Goal: Check status: Check status

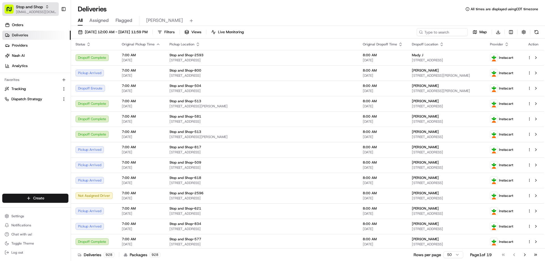
click at [33, 10] on span "[EMAIL_ADDRESS][DOMAIN_NAME]" at bounding box center [36, 12] width 41 height 5
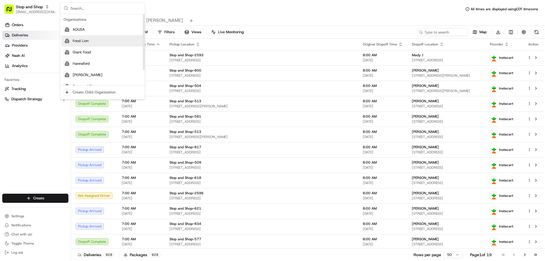
click at [81, 41] on span "Food Lion" at bounding box center [81, 40] width 16 height 5
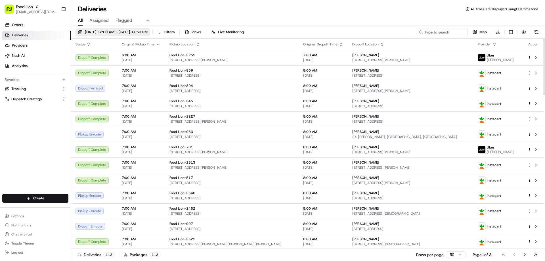
click at [101, 32] on span "[DATE] 12:00 AM - [DATE] 11:59 PM" at bounding box center [116, 31] width 63 height 5
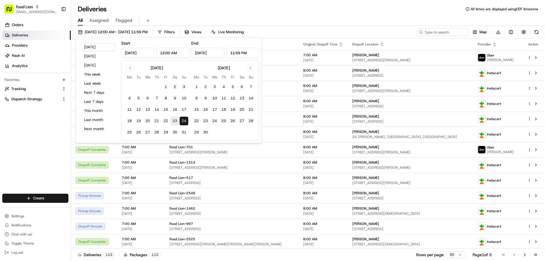
click at [176, 122] on button "23" at bounding box center [174, 120] width 9 height 9
type input "[DATE]"
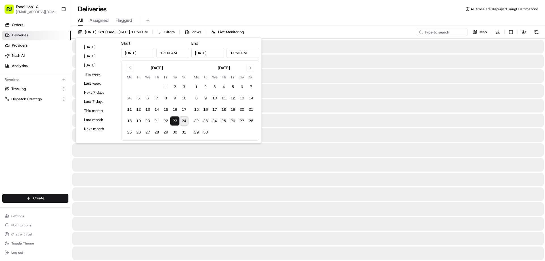
click at [180, 12] on div "Deliveries All times are displayed using CDT timezone" at bounding box center [308, 9] width 474 height 9
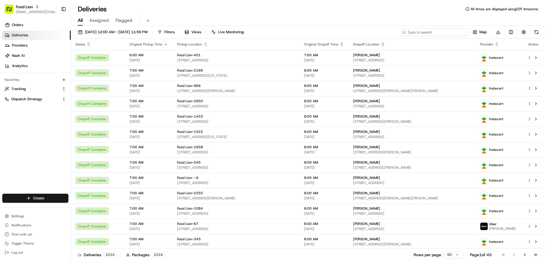
click at [429, 32] on input at bounding box center [433, 32] width 68 height 8
paste input "m699804518"
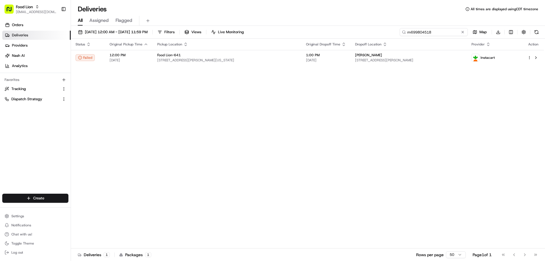
type input "m699804518"
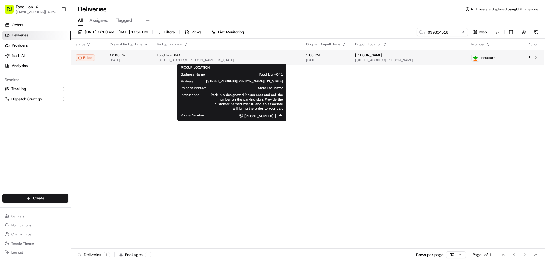
click at [164, 61] on span "[STREET_ADDRESS][PERSON_NAME][US_STATE]" at bounding box center [227, 60] width 140 height 5
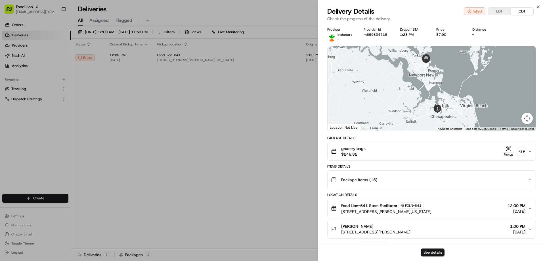
click at [365, 212] on span "[STREET_ADDRESS][PERSON_NAME][US_STATE]" at bounding box center [386, 211] width 90 height 6
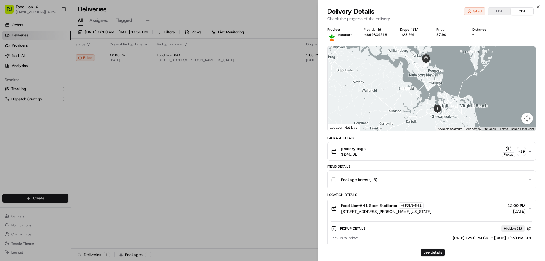
click at [365, 212] on span "[STREET_ADDRESS][PERSON_NAME][US_STATE]" at bounding box center [386, 211] width 90 height 6
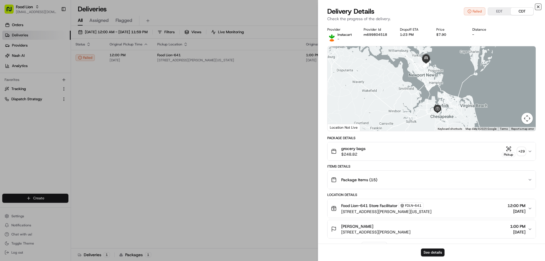
click at [538, 8] on icon "button" at bounding box center [537, 7] width 5 height 5
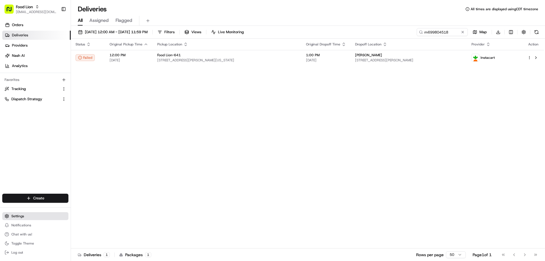
click at [19, 218] on span "Settings" at bounding box center [17, 216] width 13 height 5
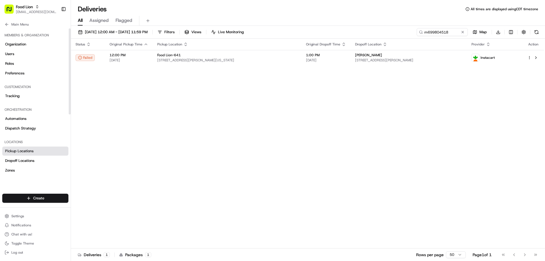
click at [28, 151] on span "Pickup Locations" at bounding box center [19, 150] width 28 height 5
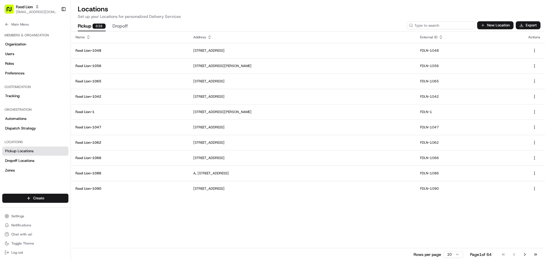
click at [450, 23] on input at bounding box center [440, 25] width 68 height 8
type input "641"
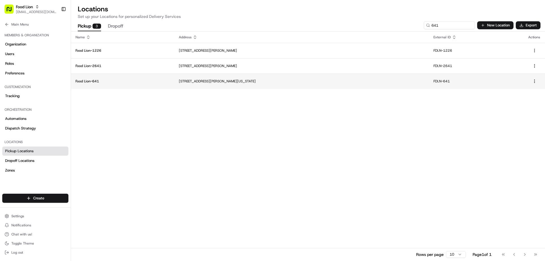
click at [196, 82] on p "[STREET_ADDRESS][PERSON_NAME][US_STATE]" at bounding box center [301, 81] width 245 height 5
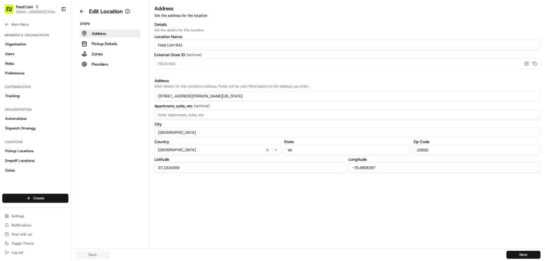
drag, startPoint x: 188, startPoint y: 168, endPoint x: 155, endPoint y: 168, distance: 33.5
click at [155, 168] on input "37.1915309" at bounding box center [250, 167] width 192 height 10
drag, startPoint x: 381, startPoint y: 169, endPoint x: 349, endPoint y: 168, distance: 32.1
click at [349, 168] on input "-76.4858397" at bounding box center [444, 167] width 192 height 10
click at [290, 221] on div "Address Set the address for the location Details Set the details for this locat…" at bounding box center [347, 126] width 395 height 243
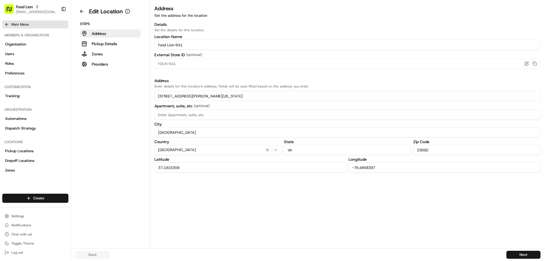
click at [6, 24] on icon at bounding box center [5, 24] width 1 height 3
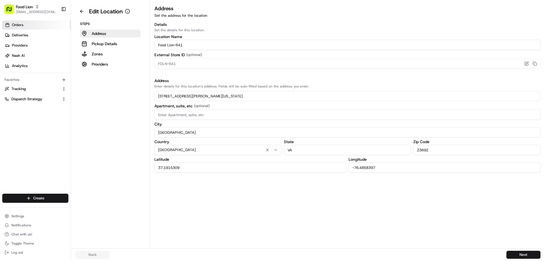
click at [19, 26] on span "Orders" at bounding box center [17, 24] width 11 height 5
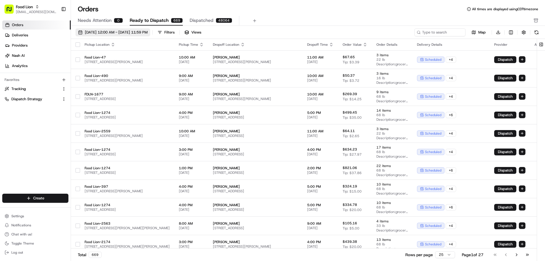
click at [134, 33] on span "[DATE] 12:00 AM - [DATE] 11:59 PM" at bounding box center [116, 32] width 63 height 5
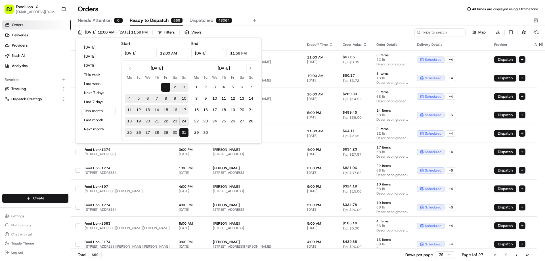
click at [174, 121] on button "23" at bounding box center [174, 121] width 9 height 9
type input "[DATE]"
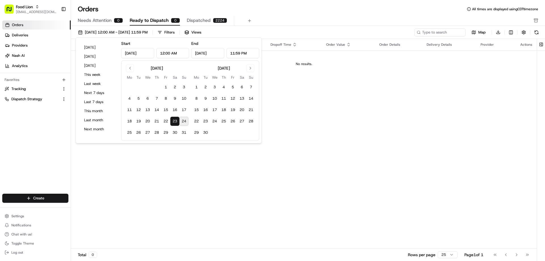
click at [174, 121] on button "23" at bounding box center [174, 121] width 9 height 9
click at [328, 13] on div "Orders All times are displayed using CDT timezone" at bounding box center [308, 9] width 474 height 9
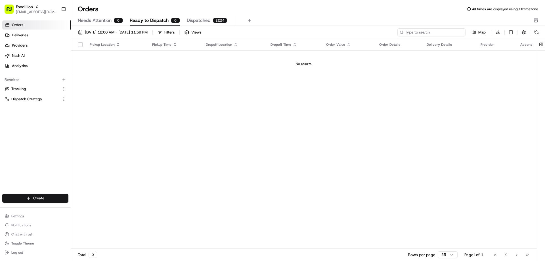
click at [427, 32] on input at bounding box center [431, 32] width 68 height 8
drag, startPoint x: 494, startPoint y: 104, endPoint x: 492, endPoint y: 96, distance: 8.2
click at [494, 104] on div "Pickup Location Pickup Time Dropoff Location Dropoff Time Order Value Order Det…" at bounding box center [303, 144] width 465 height 210
click at [429, 32] on input at bounding box center [431, 32] width 68 height 8
paste input "m699804518"
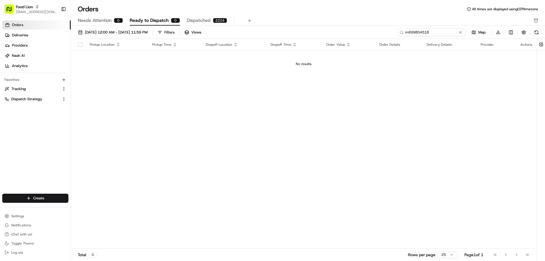
type input "m699804518"
click at [23, 35] on span "Deliveries" at bounding box center [20, 35] width 16 height 5
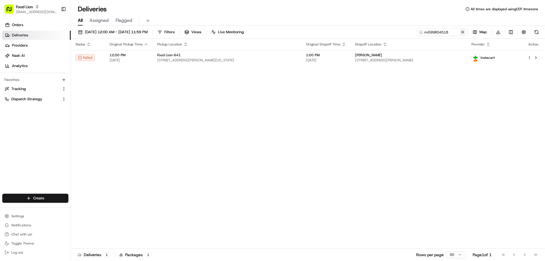
click at [463, 33] on button at bounding box center [462, 32] width 6 height 6
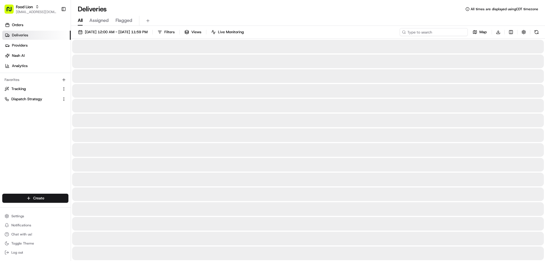
click at [431, 34] on input at bounding box center [433, 32] width 68 height 8
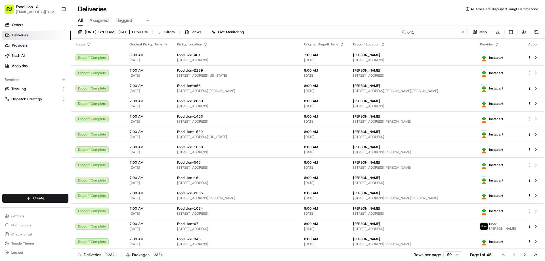
type input "641"
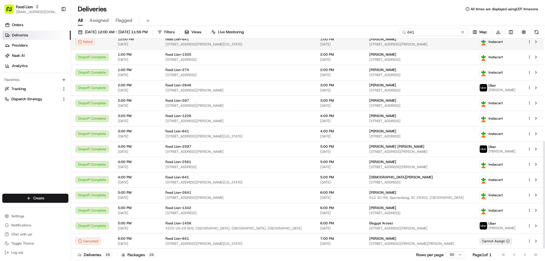
scroll to position [200, 0]
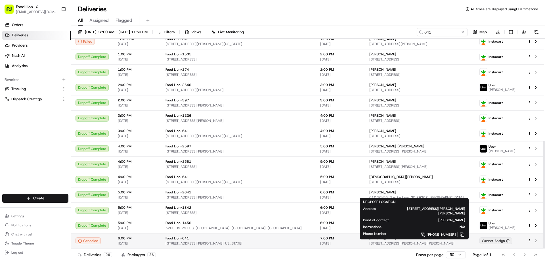
click at [376, 241] on div "[PERSON_NAME] [STREET_ADDRESS][PERSON_NAME][PERSON_NAME]" at bounding box center [419, 241] width 101 height 10
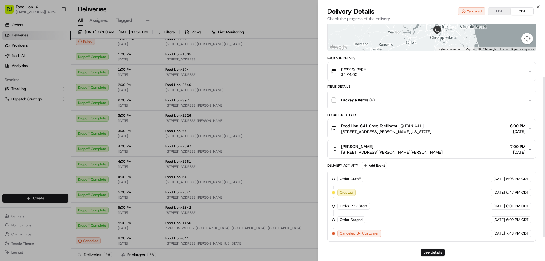
scroll to position [81, 0]
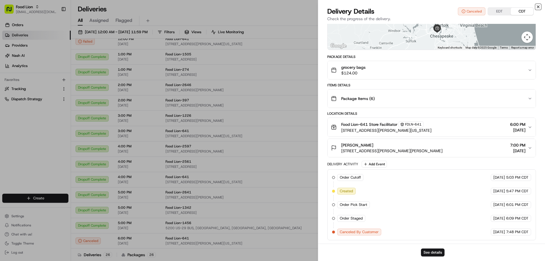
click at [538, 8] on icon "button" at bounding box center [537, 7] width 5 height 5
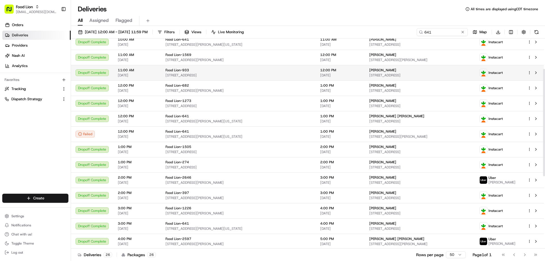
scroll to position [58, 0]
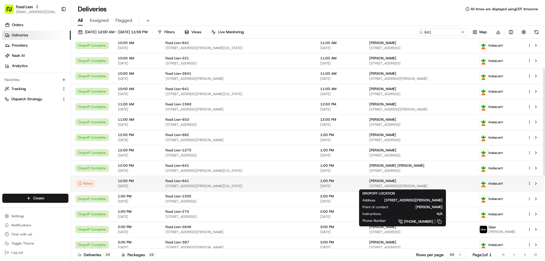
click at [433, 180] on div "[PERSON_NAME]" at bounding box center [419, 180] width 101 height 5
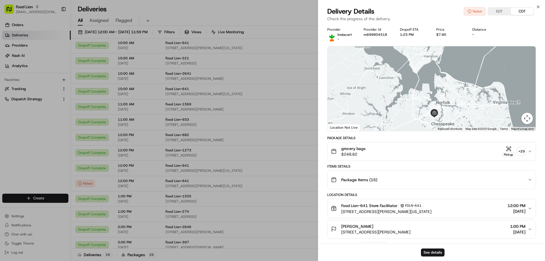
drag, startPoint x: 428, startPoint y: 115, endPoint x: 392, endPoint y: 76, distance: 53.2
click at [392, 76] on div at bounding box center [431, 88] width 208 height 85
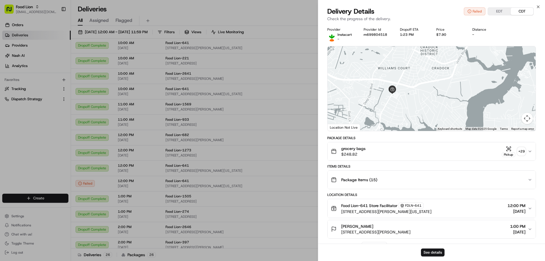
drag, startPoint x: 393, startPoint y: 104, endPoint x: 402, endPoint y: 102, distance: 9.0
click at [402, 102] on div at bounding box center [431, 88] width 208 height 85
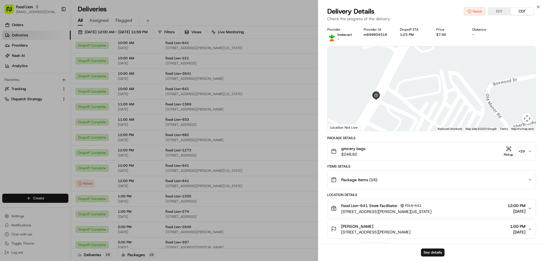
drag, startPoint x: 366, startPoint y: 83, endPoint x: 389, endPoint y: 123, distance: 45.9
click at [389, 123] on div at bounding box center [431, 88] width 208 height 85
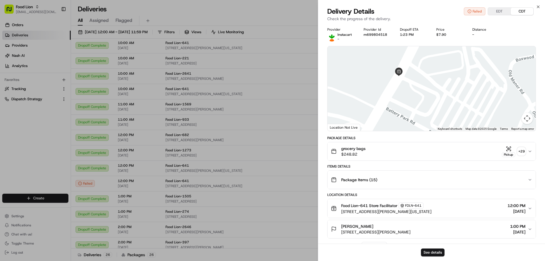
drag, startPoint x: 381, startPoint y: 106, endPoint x: 368, endPoint y: 67, distance: 40.8
click at [368, 67] on div at bounding box center [431, 88] width 208 height 85
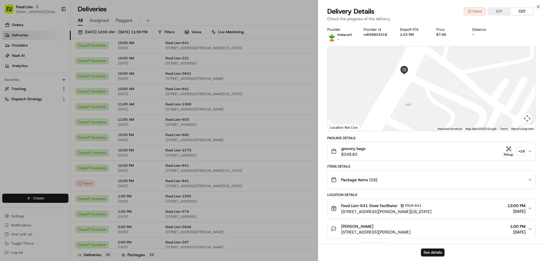
drag, startPoint x: 415, startPoint y: 81, endPoint x: 409, endPoint y: 120, distance: 38.8
click at [409, 120] on div at bounding box center [431, 88] width 208 height 85
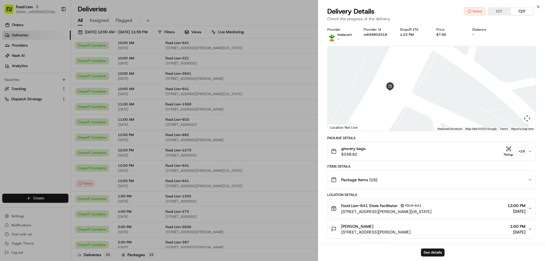
drag, startPoint x: 412, startPoint y: 99, endPoint x: 406, endPoint y: 140, distance: 41.5
click at [406, 140] on div "Provider Instacart - Provider Id m699804518 Dropoff ETA 1:23 PM Price $7.90 Dis…" at bounding box center [431, 221] width 208 height 389
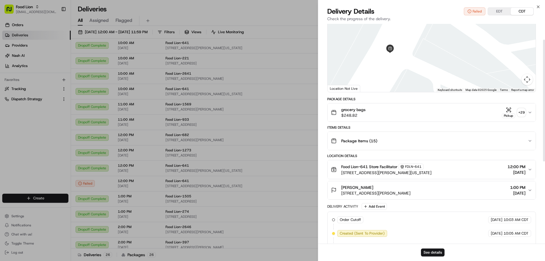
scroll to position [28, 0]
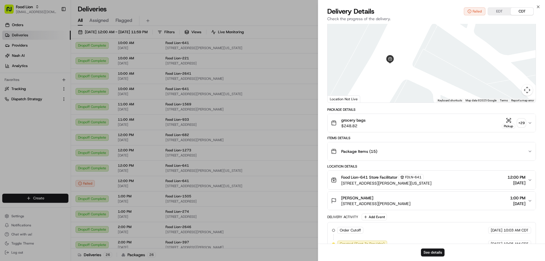
click at [529, 179] on icon "button" at bounding box center [529, 180] width 5 height 5
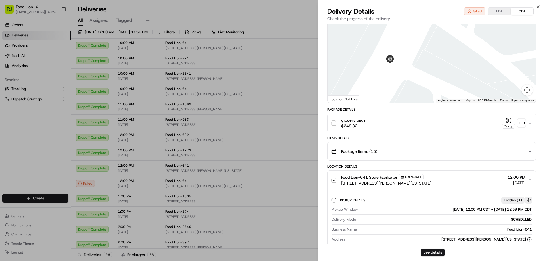
click at [529, 200] on button "button" at bounding box center [528, 199] width 7 height 7
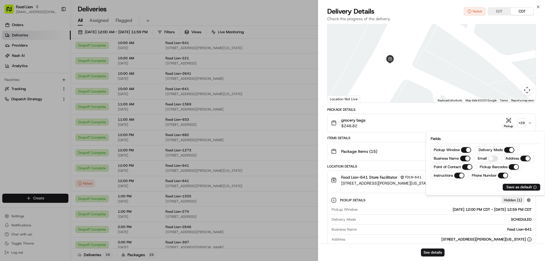
click at [323, 158] on div "Provider Instacart - Provider Id m699804518 Dropoff ETA 1:23 PM Price $7.90 Dis…" at bounding box center [431, 252] width 227 height 515
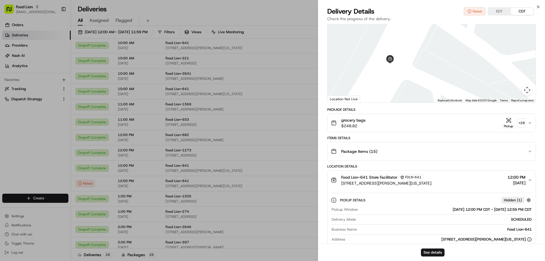
click at [414, 177] on span "FDLN-641" at bounding box center [413, 177] width 16 height 5
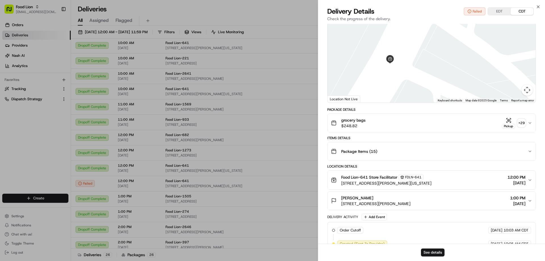
click at [414, 176] on span "FDLN-641" at bounding box center [413, 177] width 16 height 5
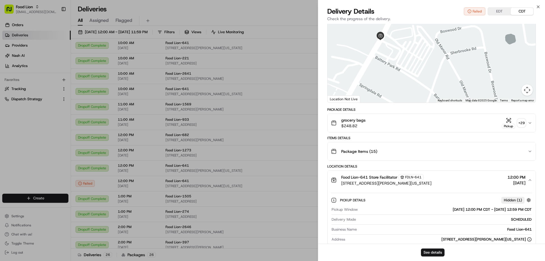
drag, startPoint x: 429, startPoint y: 90, endPoint x: 397, endPoint y: 55, distance: 46.8
click at [397, 55] on div at bounding box center [431, 60] width 208 height 85
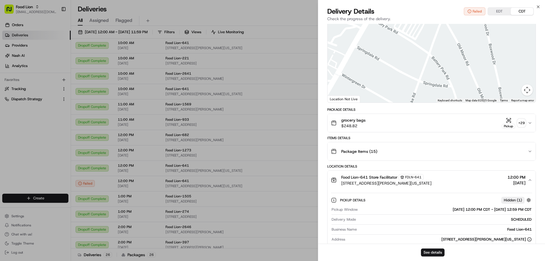
drag, startPoint x: 419, startPoint y: 77, endPoint x: 416, endPoint y: 39, distance: 38.2
click at [416, 39] on div at bounding box center [431, 60] width 208 height 85
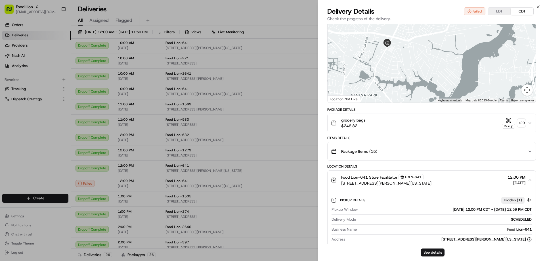
drag, startPoint x: 383, startPoint y: 80, endPoint x: 383, endPoint y: 74, distance: 6.0
click at [383, 74] on div at bounding box center [431, 60] width 208 height 85
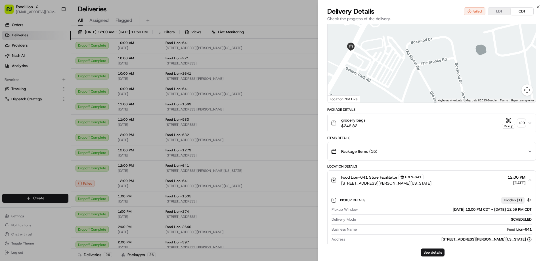
drag, startPoint x: 376, startPoint y: 58, endPoint x: 363, endPoint y: 90, distance: 33.6
click at [363, 90] on div at bounding box center [431, 60] width 208 height 85
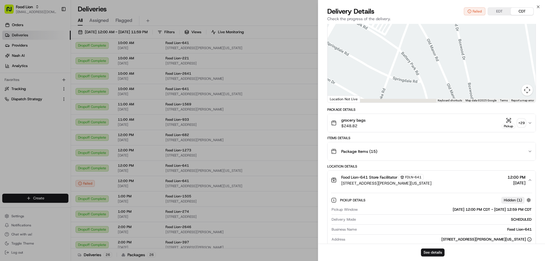
drag, startPoint x: 402, startPoint y: 82, endPoint x: 404, endPoint y: 30, distance: 51.9
click at [404, 30] on div at bounding box center [431, 60] width 208 height 85
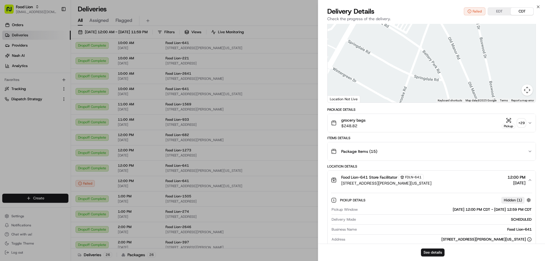
drag, startPoint x: 354, startPoint y: 62, endPoint x: 383, endPoint y: 57, distance: 28.8
click at [383, 57] on div at bounding box center [431, 60] width 208 height 85
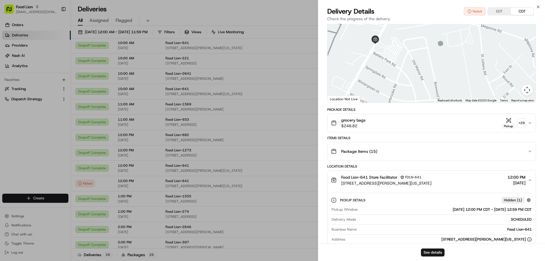
drag, startPoint x: 389, startPoint y: 59, endPoint x: 382, endPoint y: 75, distance: 17.5
click at [382, 75] on div at bounding box center [431, 60] width 208 height 85
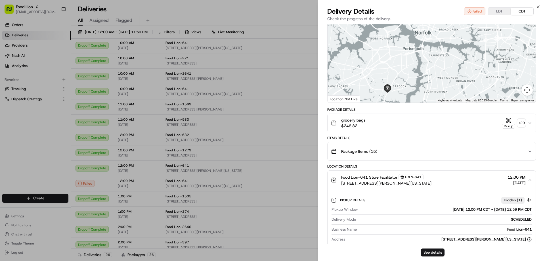
drag, startPoint x: 413, startPoint y: 41, endPoint x: 404, endPoint y: 83, distance: 42.6
click at [404, 83] on div at bounding box center [431, 60] width 208 height 85
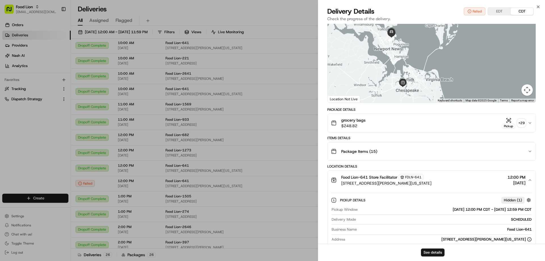
drag, startPoint x: 408, startPoint y: 35, endPoint x: 409, endPoint y: 52, distance: 17.3
click at [409, 52] on div at bounding box center [431, 60] width 208 height 85
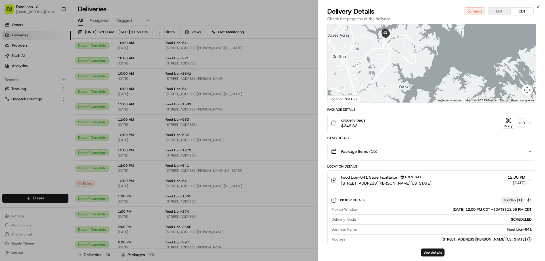
drag, startPoint x: 393, startPoint y: 75, endPoint x: 391, endPoint y: 44, distance: 31.0
click at [391, 44] on div at bounding box center [431, 60] width 208 height 85
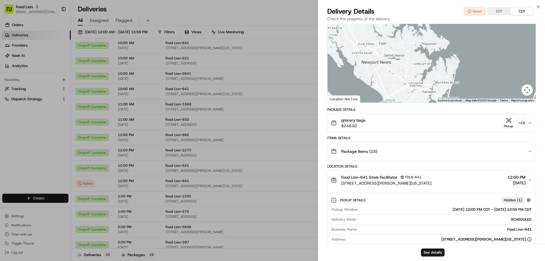
drag, startPoint x: 394, startPoint y: 73, endPoint x: 393, endPoint y: 47, distance: 25.8
click at [393, 47] on div at bounding box center [431, 60] width 208 height 85
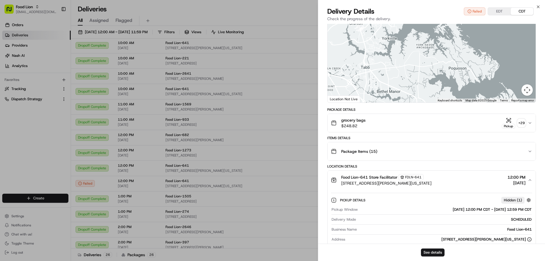
drag, startPoint x: 403, startPoint y: 45, endPoint x: 395, endPoint y: 91, distance: 47.6
click at [395, 94] on div at bounding box center [431, 60] width 208 height 85
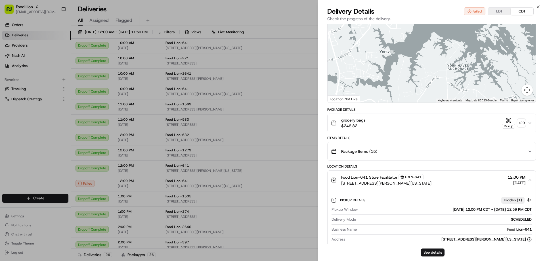
click at [458, 172] on button "Food Lion-641 Store Facilitator FDLN-641 [STREET_ADDRESS][PERSON_NAME][US_STATE…" at bounding box center [431, 179] width 208 height 19
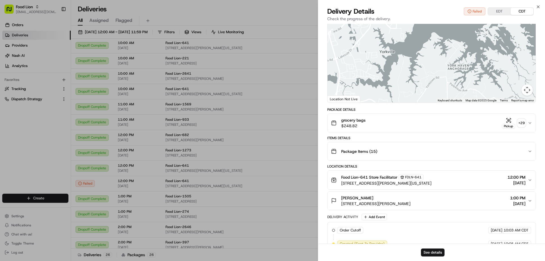
click at [417, 178] on span "FDLN-641" at bounding box center [413, 177] width 16 height 5
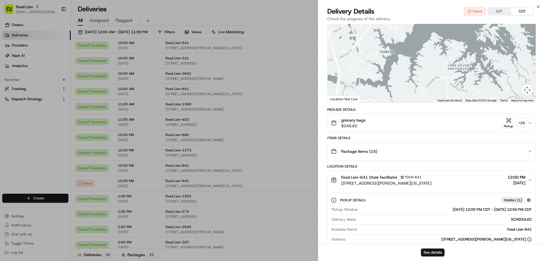
click at [385, 77] on div at bounding box center [431, 60] width 208 height 85
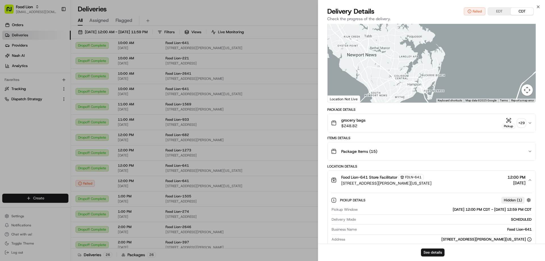
drag, startPoint x: 373, startPoint y: 86, endPoint x: 371, endPoint y: 35, distance: 50.5
click at [371, 35] on div at bounding box center [431, 60] width 208 height 85
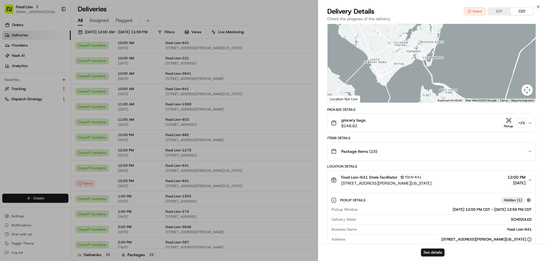
drag, startPoint x: 380, startPoint y: 71, endPoint x: 380, endPoint y: 41, distance: 29.5
click at [380, 41] on div at bounding box center [431, 60] width 208 height 85
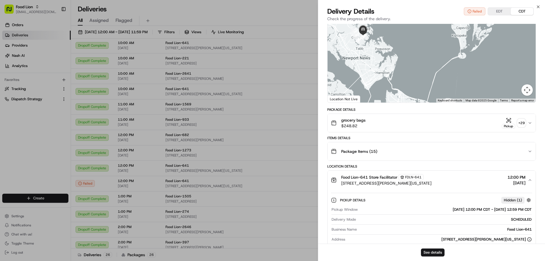
drag, startPoint x: 369, startPoint y: 45, endPoint x: 373, endPoint y: 85, distance: 39.9
click at [373, 85] on div at bounding box center [431, 60] width 208 height 85
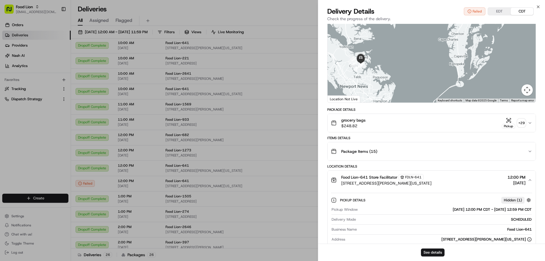
drag, startPoint x: 376, startPoint y: 45, endPoint x: 374, endPoint y: 77, distance: 32.4
click at [374, 77] on div at bounding box center [431, 60] width 208 height 85
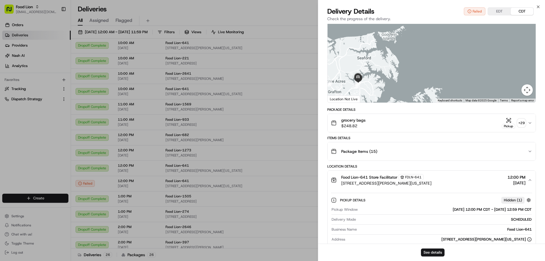
drag, startPoint x: 348, startPoint y: 85, endPoint x: 381, endPoint y: 64, distance: 38.9
click at [381, 64] on div at bounding box center [431, 60] width 208 height 85
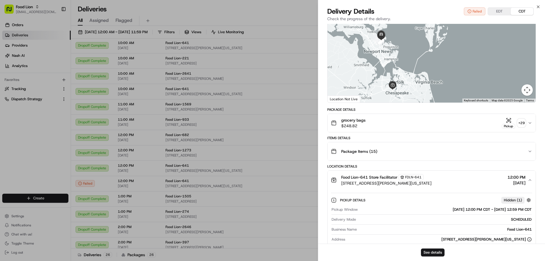
drag, startPoint x: 388, startPoint y: 90, endPoint x: 387, endPoint y: 44, distance: 46.8
click at [387, 44] on div at bounding box center [431, 60] width 208 height 85
click at [537, 8] on icon "button" at bounding box center [537, 7] width 5 height 5
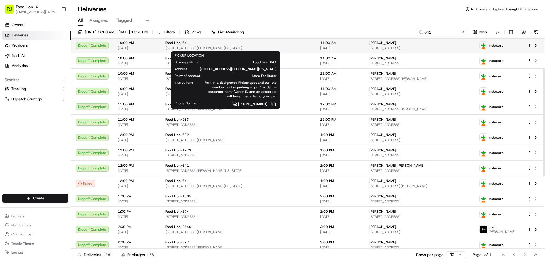
click at [223, 43] on div "Food Lion-641" at bounding box center [237, 43] width 145 height 5
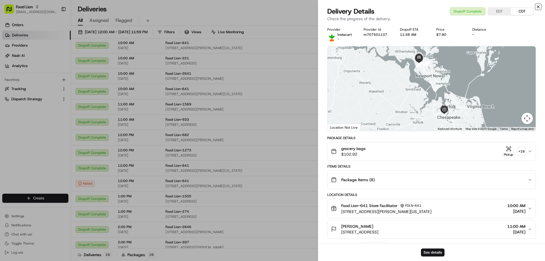
click at [537, 9] on icon "button" at bounding box center [537, 7] width 5 height 5
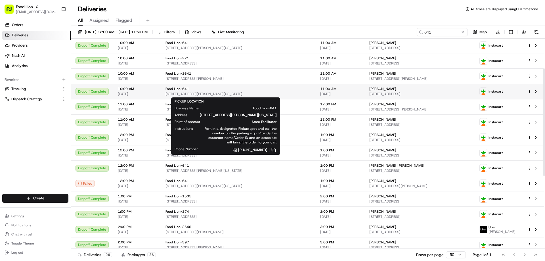
click at [204, 90] on div "Food Lion-641" at bounding box center [237, 89] width 145 height 5
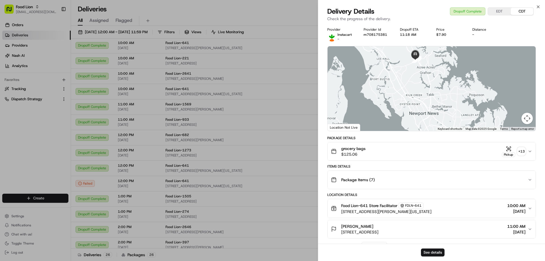
drag, startPoint x: 419, startPoint y: 62, endPoint x: 421, endPoint y: 94, distance: 31.3
click at [421, 94] on div at bounding box center [431, 88] width 208 height 85
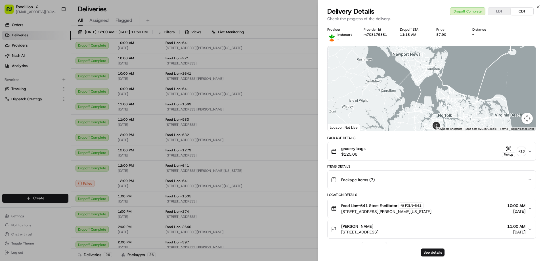
drag, startPoint x: 414, startPoint y: 102, endPoint x: 412, endPoint y: 55, distance: 46.8
click at [410, 46] on div at bounding box center [431, 88] width 208 height 85
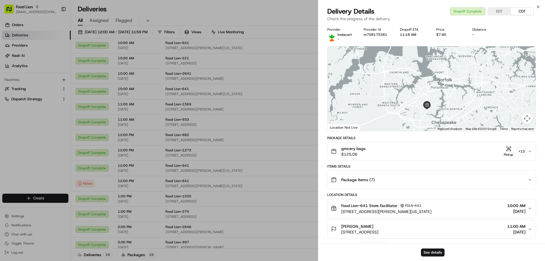
drag, startPoint x: 439, startPoint y: 119, endPoint x: 428, endPoint y: 92, distance: 29.0
click at [428, 92] on div at bounding box center [431, 88] width 208 height 85
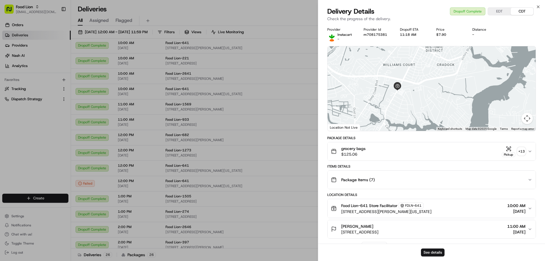
drag, startPoint x: 417, startPoint y: 120, endPoint x: 415, endPoint y: 66, distance: 54.8
click at [415, 66] on div at bounding box center [431, 88] width 208 height 85
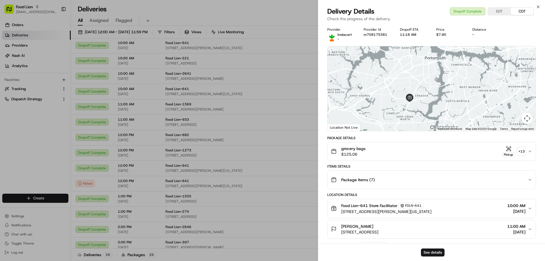
drag, startPoint x: 448, startPoint y: 59, endPoint x: 415, endPoint y: 86, distance: 42.3
click at [415, 86] on div at bounding box center [431, 88] width 208 height 85
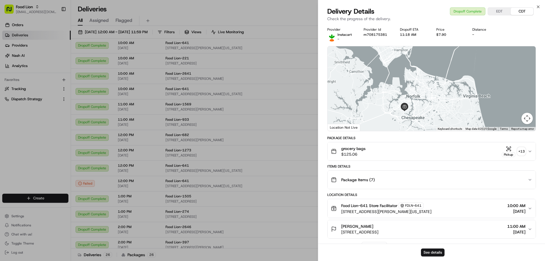
drag, startPoint x: 396, startPoint y: 77, endPoint x: 388, endPoint y: 96, distance: 20.6
click at [388, 96] on div at bounding box center [431, 88] width 208 height 85
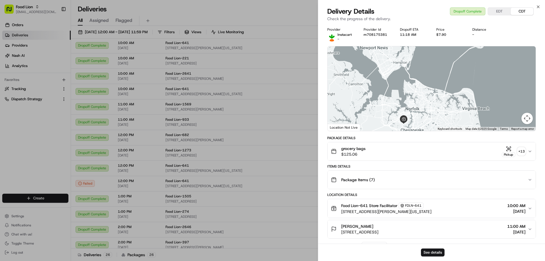
drag, startPoint x: 390, startPoint y: 72, endPoint x: 390, endPoint y: 85, distance: 12.8
click at [390, 85] on div at bounding box center [431, 88] width 208 height 85
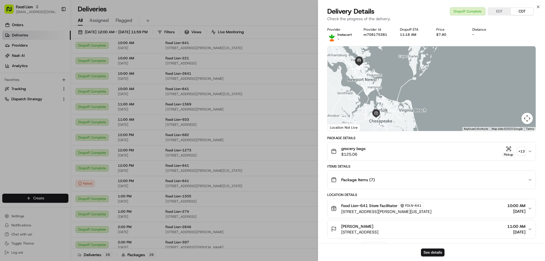
drag, startPoint x: 404, startPoint y: 92, endPoint x: 378, endPoint y: 93, distance: 26.1
click at [378, 93] on div at bounding box center [431, 88] width 208 height 85
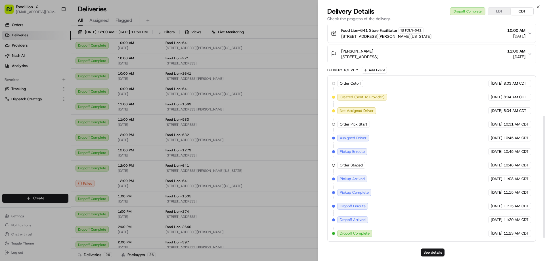
scroll to position [176, 0]
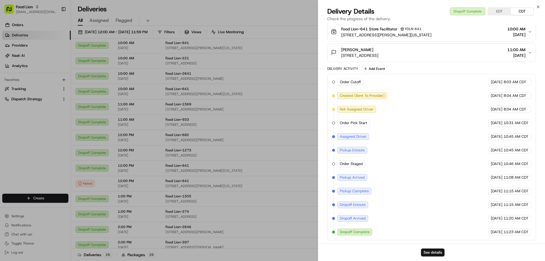
click at [333, 32] on icon "button" at bounding box center [334, 32] width 6 height 6
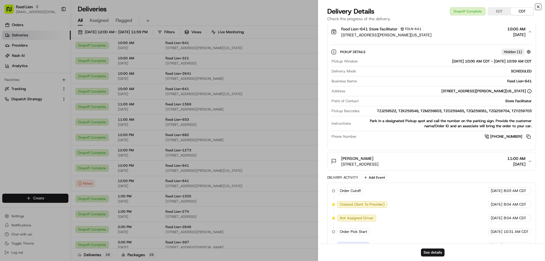
click at [537, 6] on icon "button" at bounding box center [537, 7] width 5 height 5
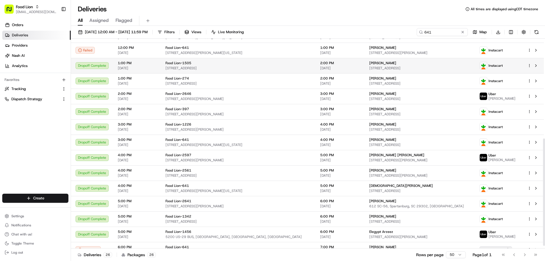
scroll to position [200, 0]
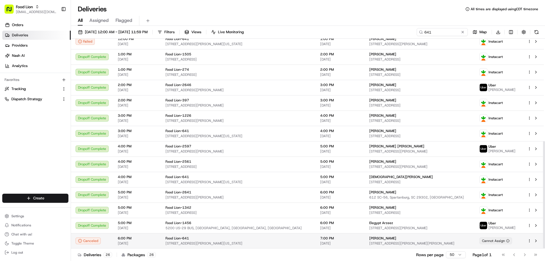
click at [210, 238] on div "Food Lion-641" at bounding box center [237, 238] width 145 height 5
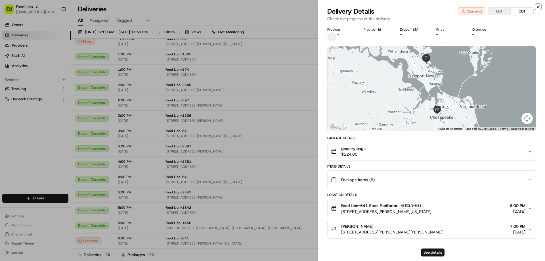
click at [539, 8] on icon "button" at bounding box center [537, 7] width 5 height 5
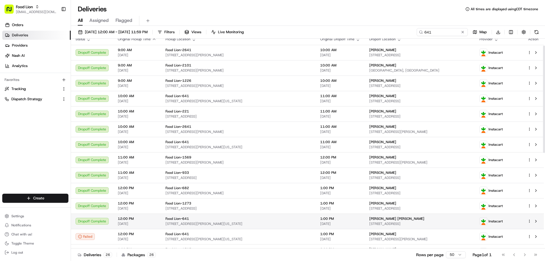
scroll to position [0, 0]
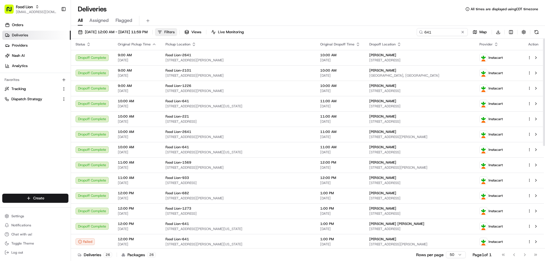
click at [174, 34] on span "Filters" at bounding box center [169, 31] width 10 height 5
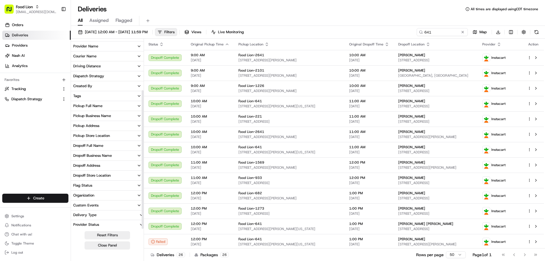
scroll to position [69, 0]
click at [99, 184] on button "Flag Status" at bounding box center [107, 185] width 73 height 10
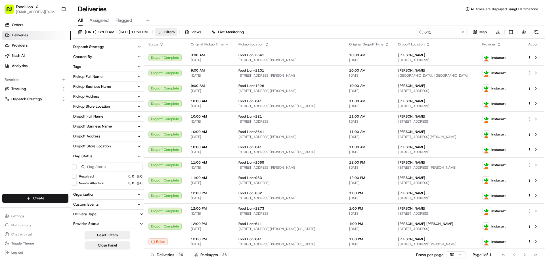
click at [96, 156] on button "Flag Status" at bounding box center [107, 156] width 73 height 10
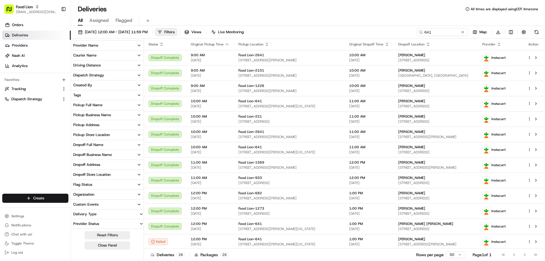
click at [109, 223] on button "Provider Status" at bounding box center [107, 223] width 73 height 9
click at [103, 214] on button "Provider Status" at bounding box center [107, 213] width 73 height 9
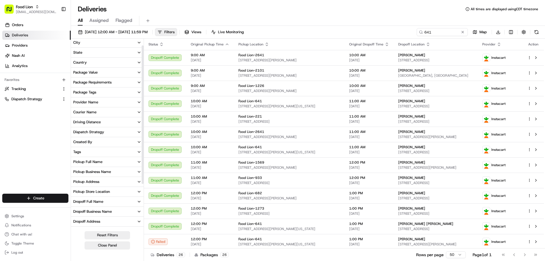
scroll to position [0, 0]
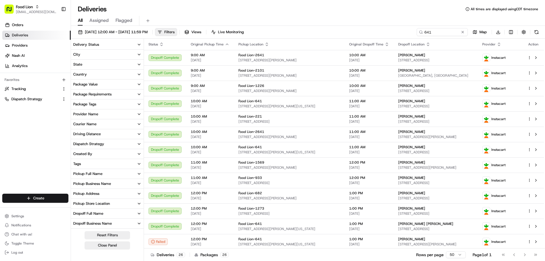
click at [89, 163] on button "Tags" at bounding box center [107, 164] width 73 height 10
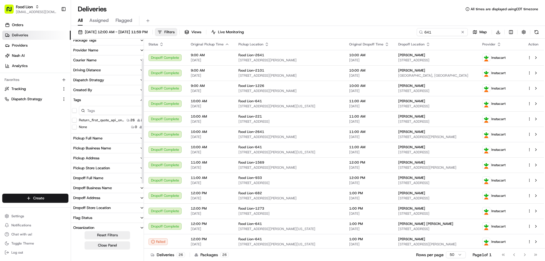
scroll to position [28, 0]
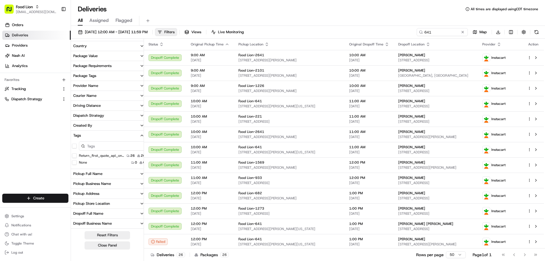
click at [116, 134] on button "Tags" at bounding box center [108, 135] width 75 height 10
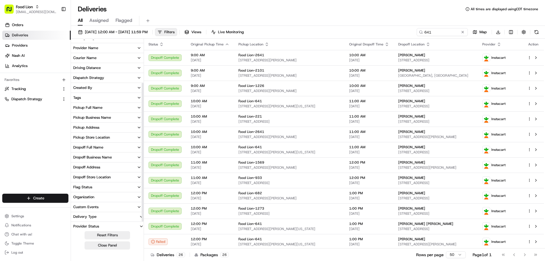
scroll to position [69, 0]
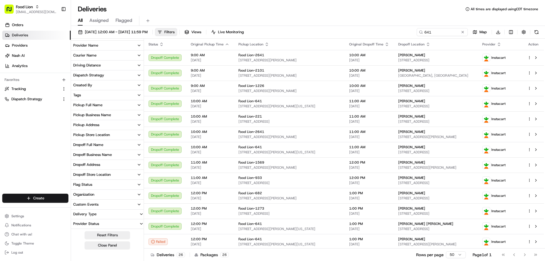
click at [109, 136] on div "Pickup Store Location" at bounding box center [91, 134] width 37 height 5
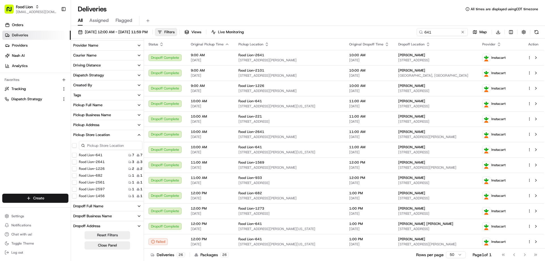
click at [75, 156] on button "Food Lion-641" at bounding box center [74, 155] width 5 height 5
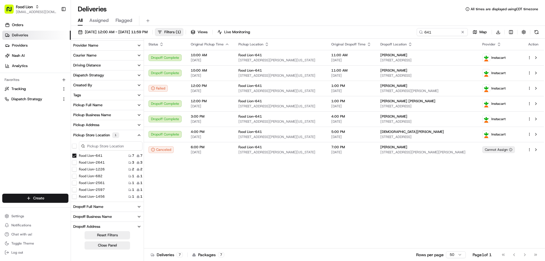
click at [205, 177] on div "Status Original Pickup Time Pickup Location Original Dropoff Time Dropoff Locat…" at bounding box center [344, 144] width 400 height 210
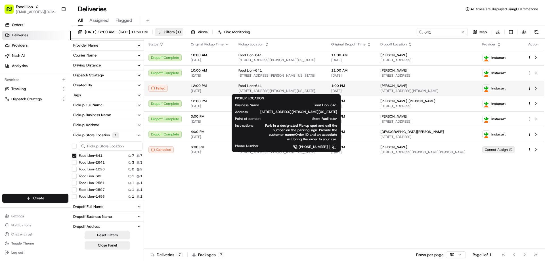
click at [294, 87] on div "Food Lion-641" at bounding box center [280, 85] width 84 height 5
